Goal: Task Accomplishment & Management: Use online tool/utility

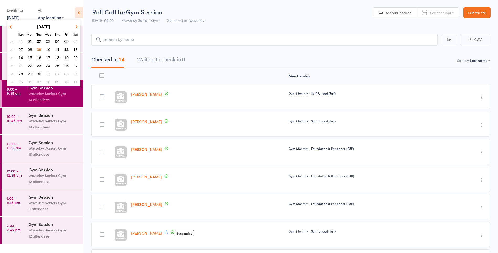
click at [66, 50] on span "12" at bounding box center [66, 49] width 4 height 4
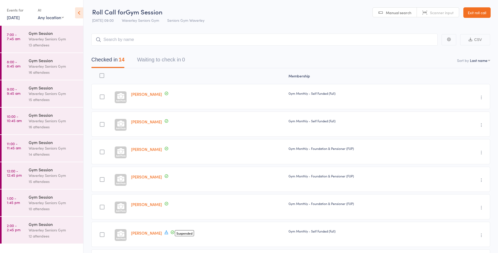
click at [52, 49] on div "Gym Session Waverley Seniors Gym 13 attendees" at bounding box center [56, 39] width 55 height 27
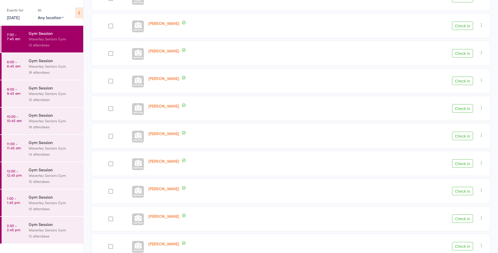
scroll to position [154, 0]
click at [465, 191] on button "Check in" at bounding box center [462, 190] width 21 height 8
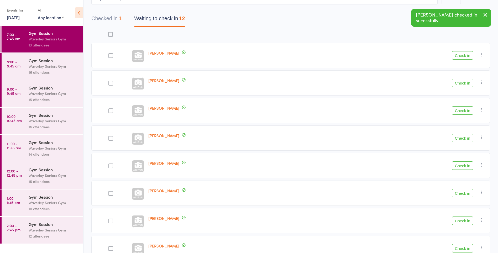
scroll to position [41, 0]
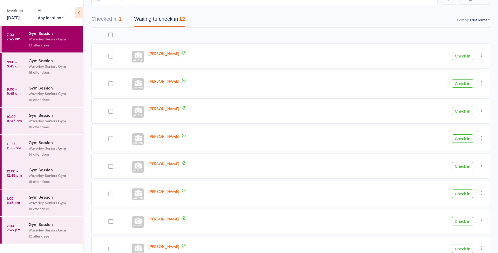
click at [461, 57] on button "Check in" at bounding box center [462, 56] width 21 height 8
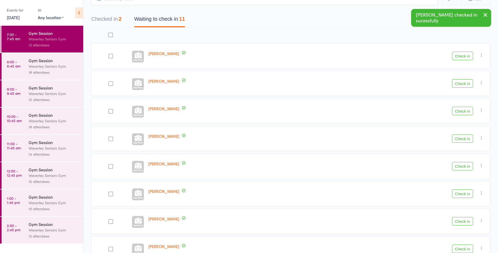
click at [460, 113] on button "Check in" at bounding box center [462, 111] width 21 height 8
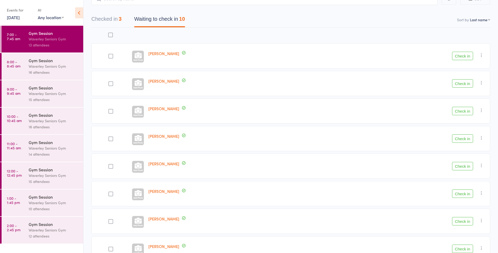
click at [465, 191] on button "Check in" at bounding box center [462, 193] width 21 height 8
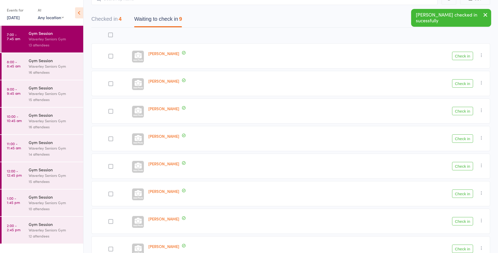
click at [458, 169] on button "Check in" at bounding box center [462, 166] width 21 height 8
click at [461, 168] on button "Check in" at bounding box center [462, 166] width 21 height 8
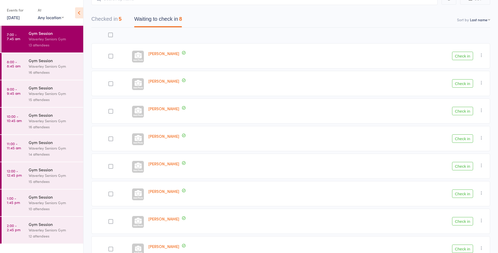
click at [133, 245] on div at bounding box center [138, 249] width 12 height 12
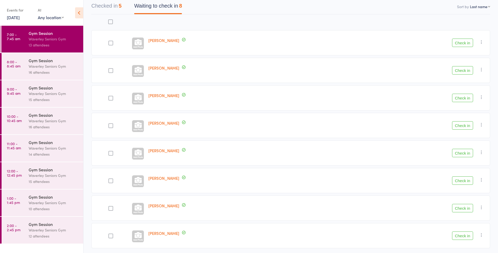
scroll to position [72, 0]
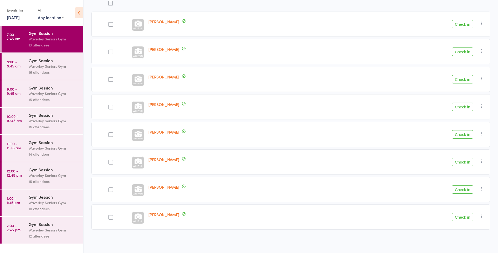
click at [423, 233] on div "[PERSON_NAME] Check in Check in Send message Add Note Add Task Add Flag Remove …" at bounding box center [290, 124] width 398 height 257
click at [462, 218] on button "Check in" at bounding box center [462, 217] width 21 height 8
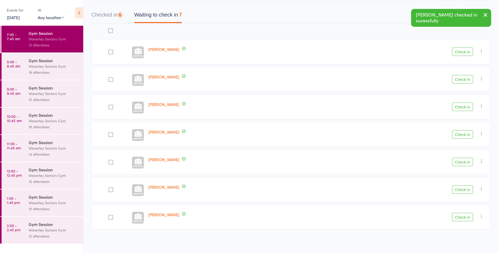
scroll to position [45, 0]
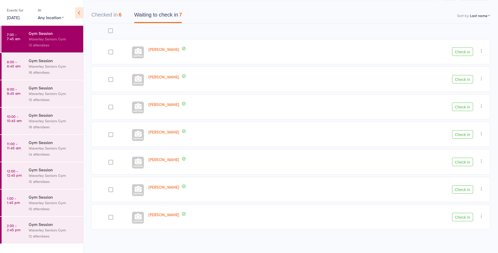
click at [459, 81] on button "Check in" at bounding box center [462, 79] width 21 height 8
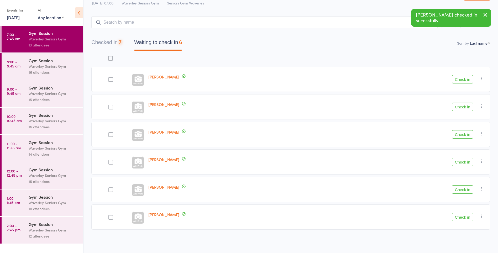
scroll to position [17, 0]
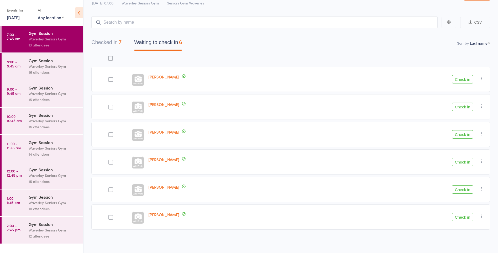
click at [465, 216] on button "Check in" at bounding box center [462, 217] width 21 height 8
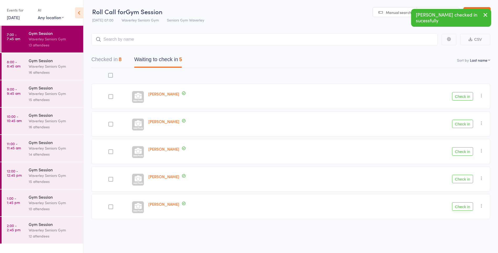
click at [465, 96] on button "Check in" at bounding box center [462, 96] width 21 height 8
click at [466, 152] on button "Check in" at bounding box center [462, 151] width 21 height 8
click at [462, 153] on button "Check in" at bounding box center [462, 151] width 21 height 8
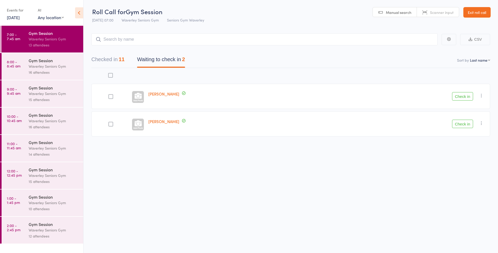
click at [109, 96] on div at bounding box center [110, 96] width 5 height 5
click at [109, 95] on input "checkbox" at bounding box center [109, 95] width 0 height 0
click at [112, 123] on div at bounding box center [110, 124] width 5 height 5
click at [109, 122] on input "checkbox" at bounding box center [109, 122] width 0 height 0
click at [477, 243] on button "Check in" at bounding box center [475, 242] width 25 height 11
